Goal: Check status: Check status

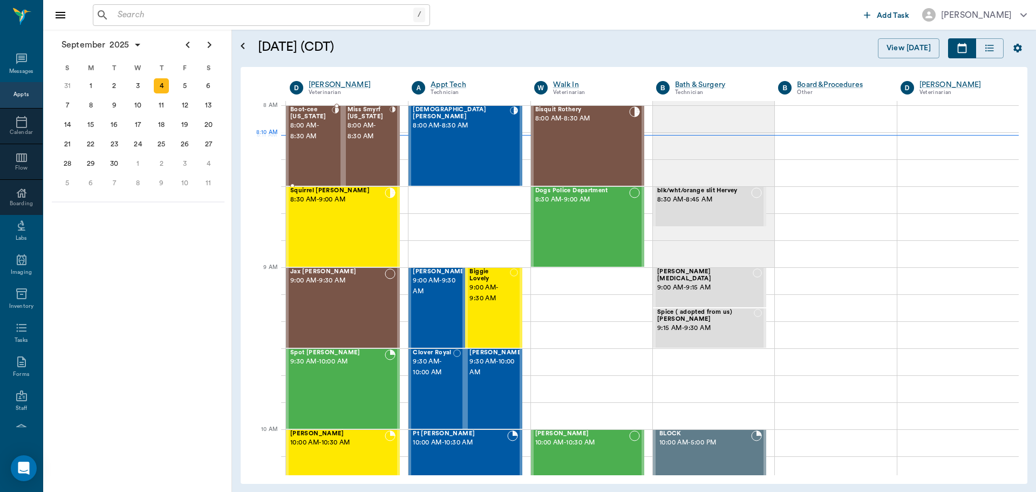
click at [317, 145] on div "Boot-cee [US_STATE] 8:00 AM - 8:30 AM" at bounding box center [311, 145] width 42 height 79
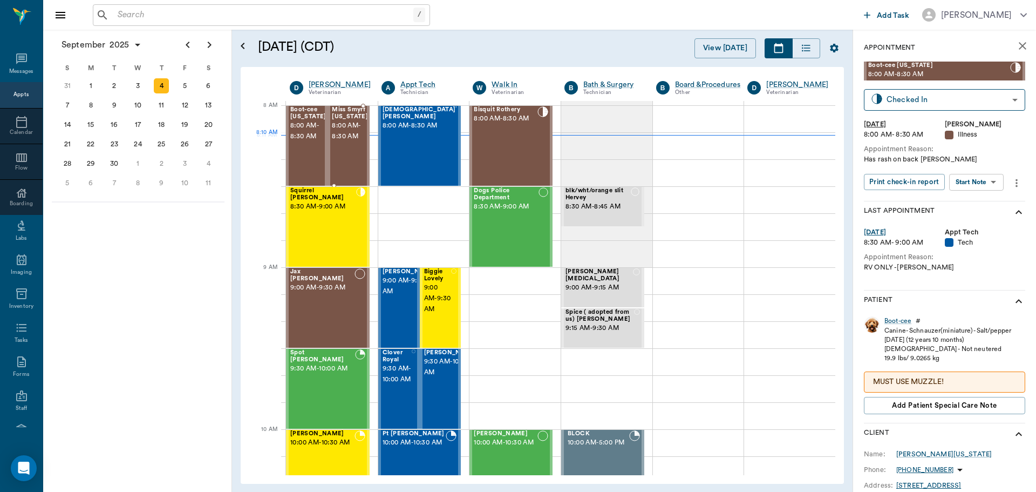
click at [341, 134] on span "8:00 AM - 8:30 AM" at bounding box center [350, 131] width 36 height 22
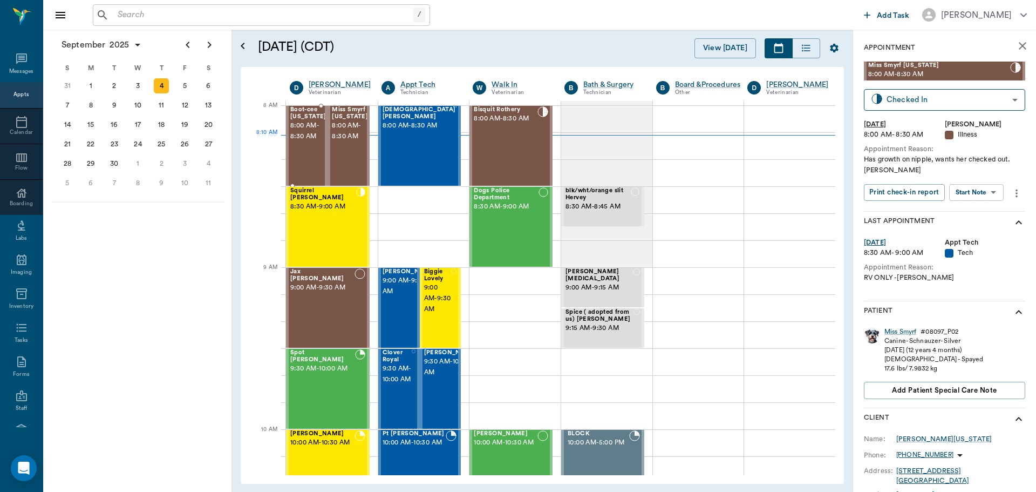
click at [315, 143] on div "Boot-cee [US_STATE] 8:00 AM - 8:30 AM" at bounding box center [308, 145] width 36 height 79
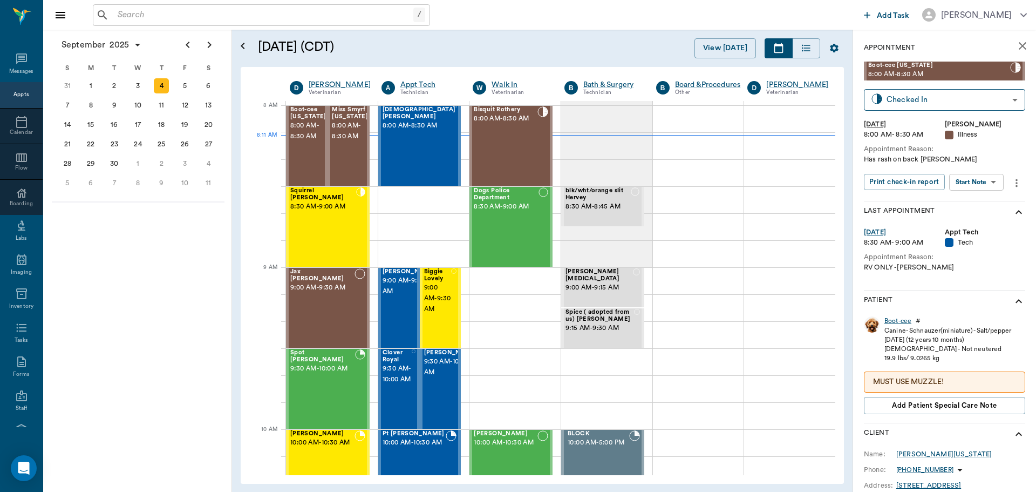
click at [895, 321] on div "Boot-cee" at bounding box center [897, 320] width 27 height 9
click at [968, 285] on div "[DATE] 8:30 AM - 9:00 AM Appt Tech Tech Appointment Reason: RV ONLY -[PERSON_NA…" at bounding box center [944, 258] width 161 height 63
click at [897, 319] on div "Boot-cee" at bounding box center [897, 320] width 27 height 9
